Goal: Information Seeking & Learning: Check status

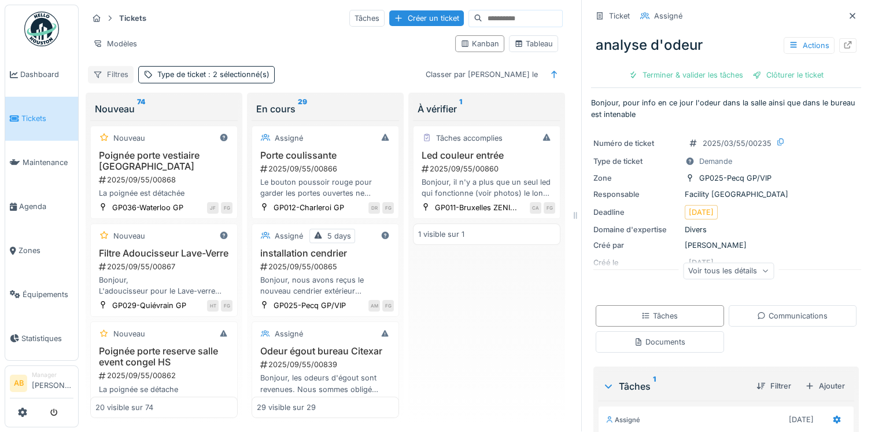
scroll to position [175, 0]
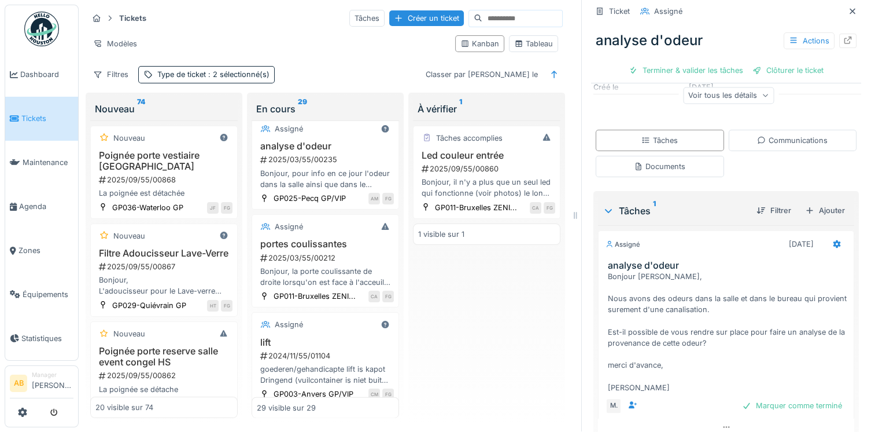
click at [39, 31] on img at bounding box center [41, 29] width 35 height 35
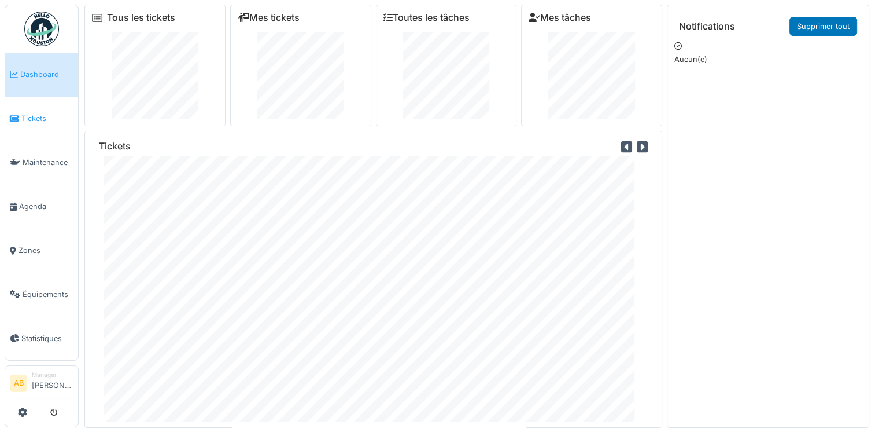
click at [25, 115] on span "Tickets" at bounding box center [47, 118] width 52 height 11
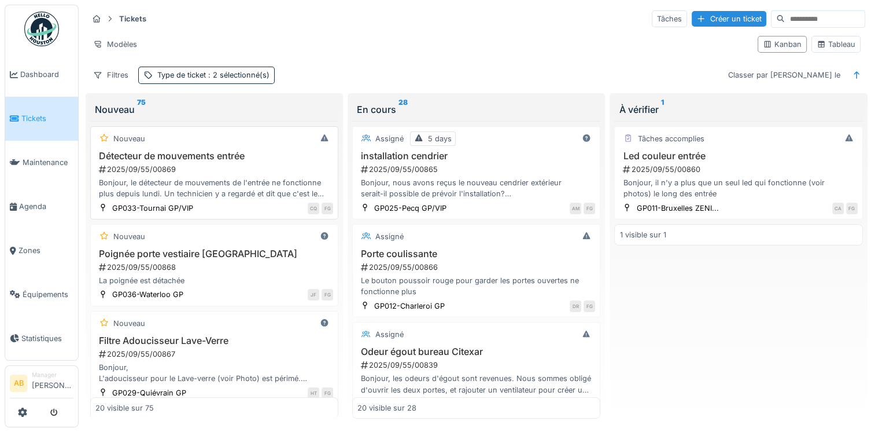
click at [168, 177] on div "Bonjour, le détecteur de mouvements de l'entrée ne fonctionne plus depuis lundi…" at bounding box center [214, 188] width 238 height 22
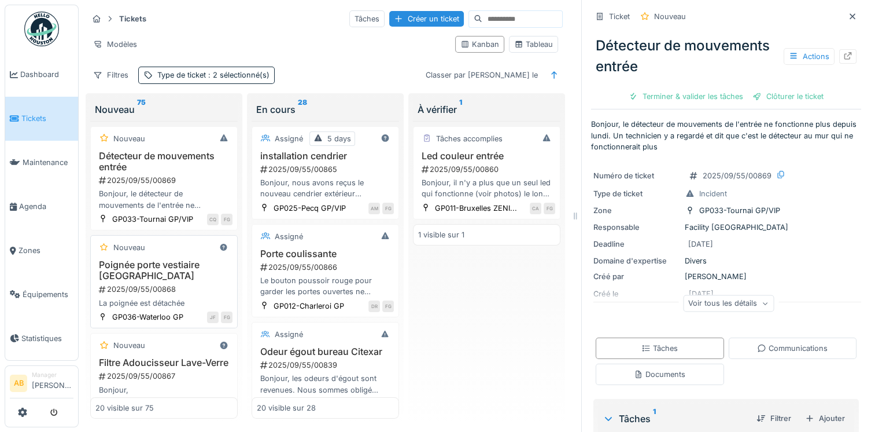
click at [136, 281] on h3 "Poignée porte vestiaire [GEOGRAPHIC_DATA]" at bounding box center [163, 270] width 137 height 22
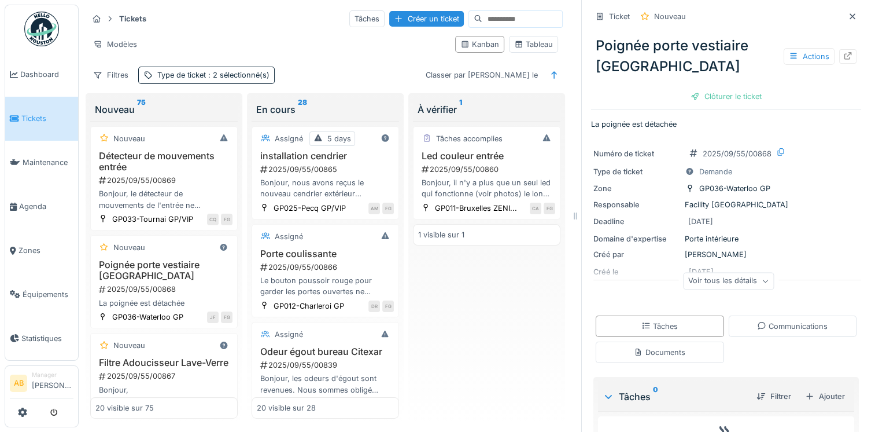
scroll to position [67, 0]
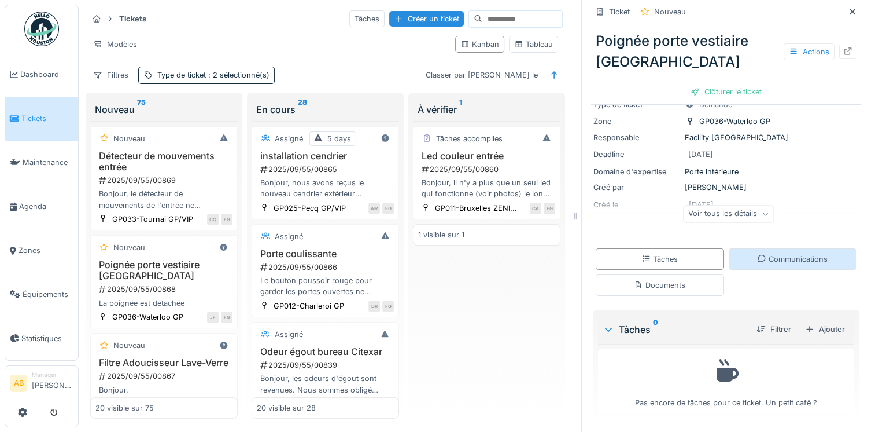
click at [779, 267] on div "Communications" at bounding box center [793, 258] width 128 height 21
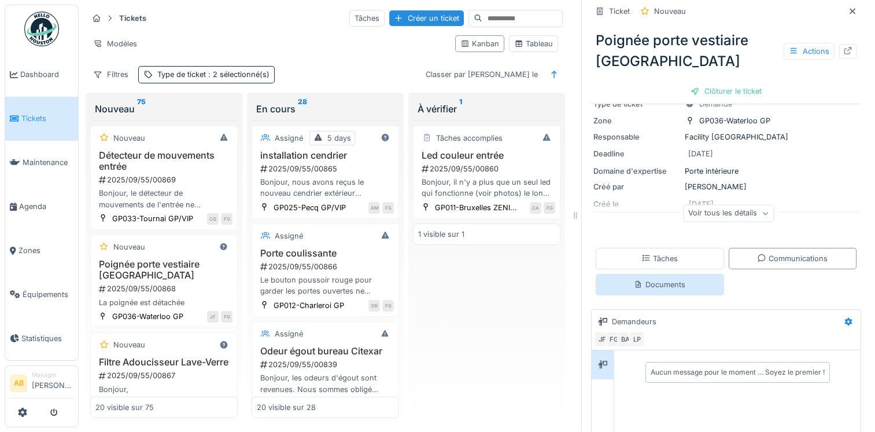
click at [685, 279] on div "Documents" at bounding box center [660, 284] width 128 height 21
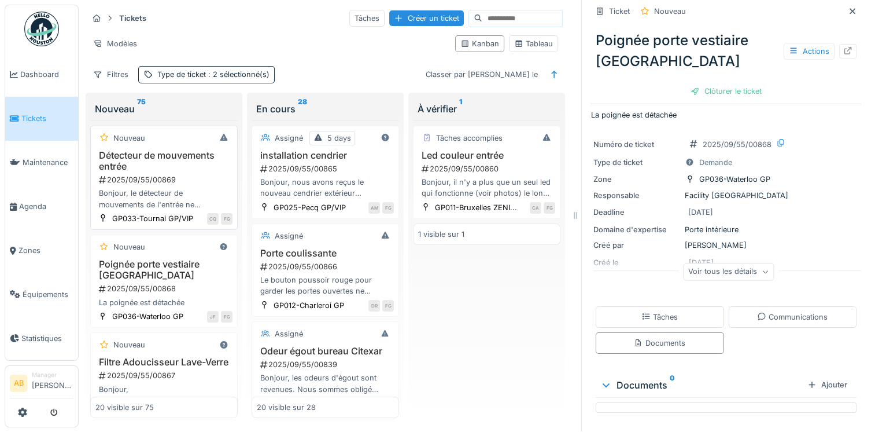
click at [139, 159] on h3 "Détecteur de mouvements entrée" at bounding box center [163, 161] width 137 height 22
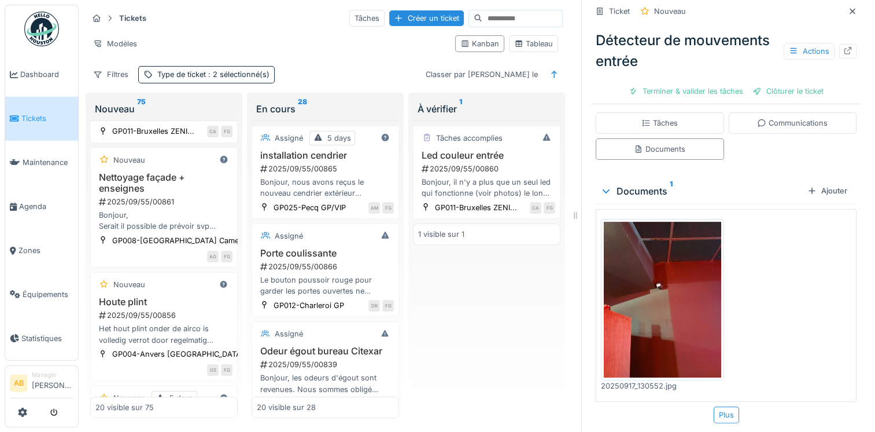
scroll to position [579, 0]
click at [27, 73] on span "Dashboard" at bounding box center [46, 74] width 53 height 11
click at [25, 77] on span "Dashboard" at bounding box center [46, 74] width 53 height 11
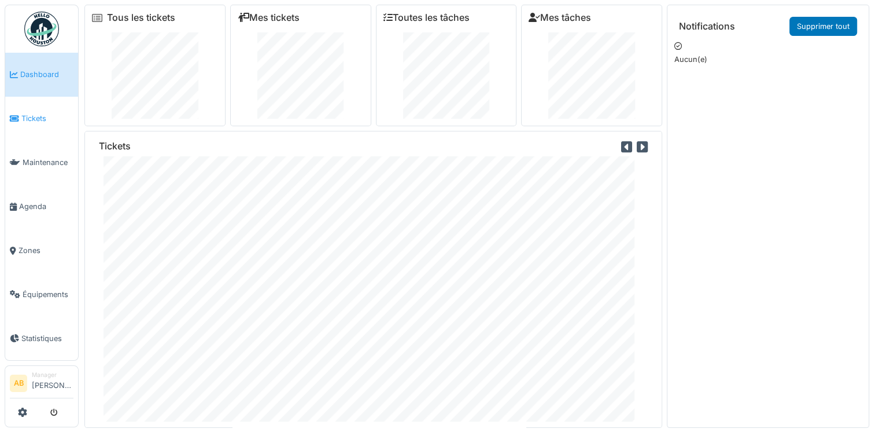
click at [30, 115] on span "Tickets" at bounding box center [47, 118] width 52 height 11
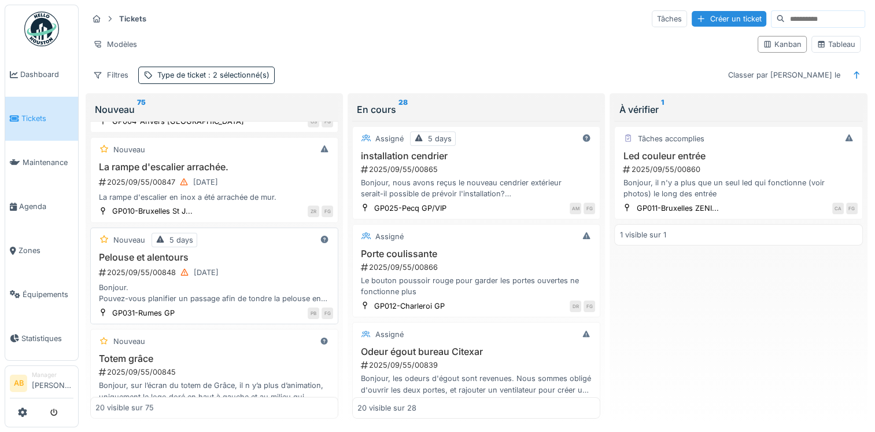
scroll to position [1446, 0]
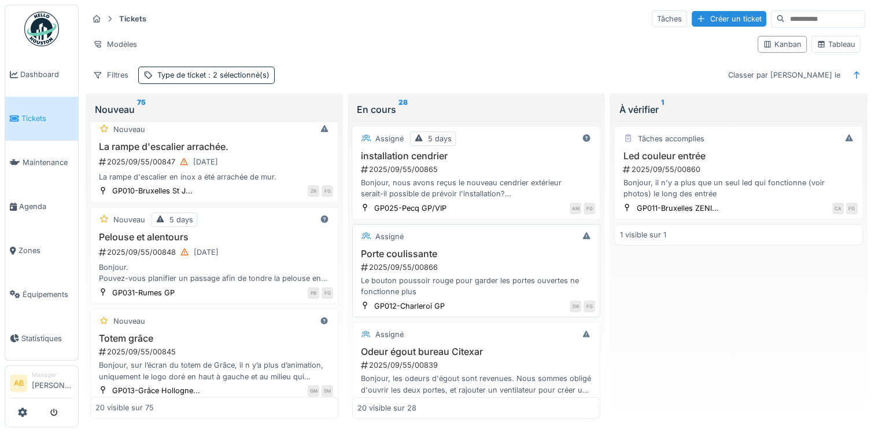
click at [487, 277] on div "Le bouton poussoir rouge pour garder les portes ouvertes ne fonctionne plus" at bounding box center [477, 286] width 238 height 22
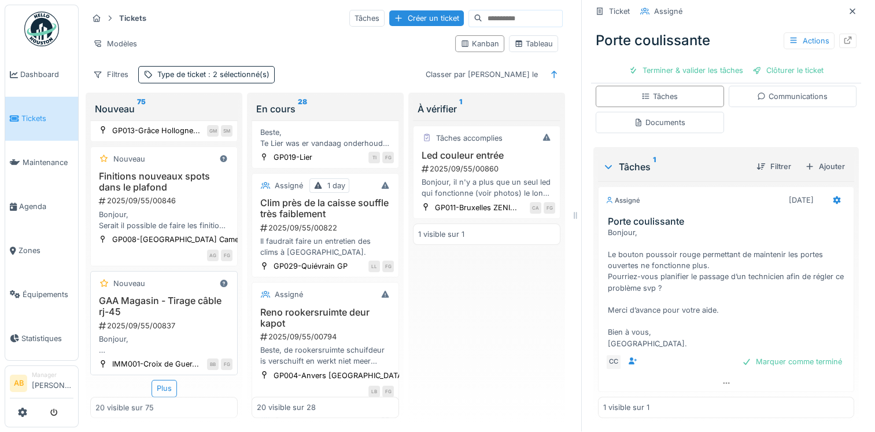
scroll to position [9, 0]
click at [164, 380] on div "Plus" at bounding box center [164, 388] width 25 height 17
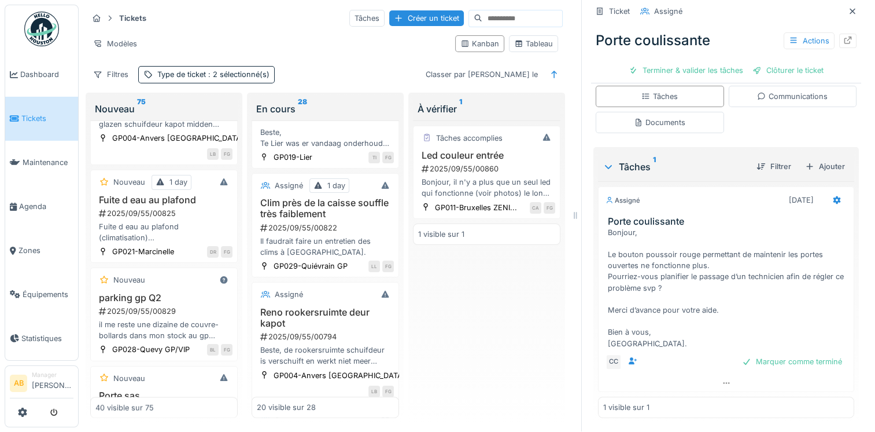
scroll to position [2477, 0]
